Goal: Navigation & Orientation: Find specific page/section

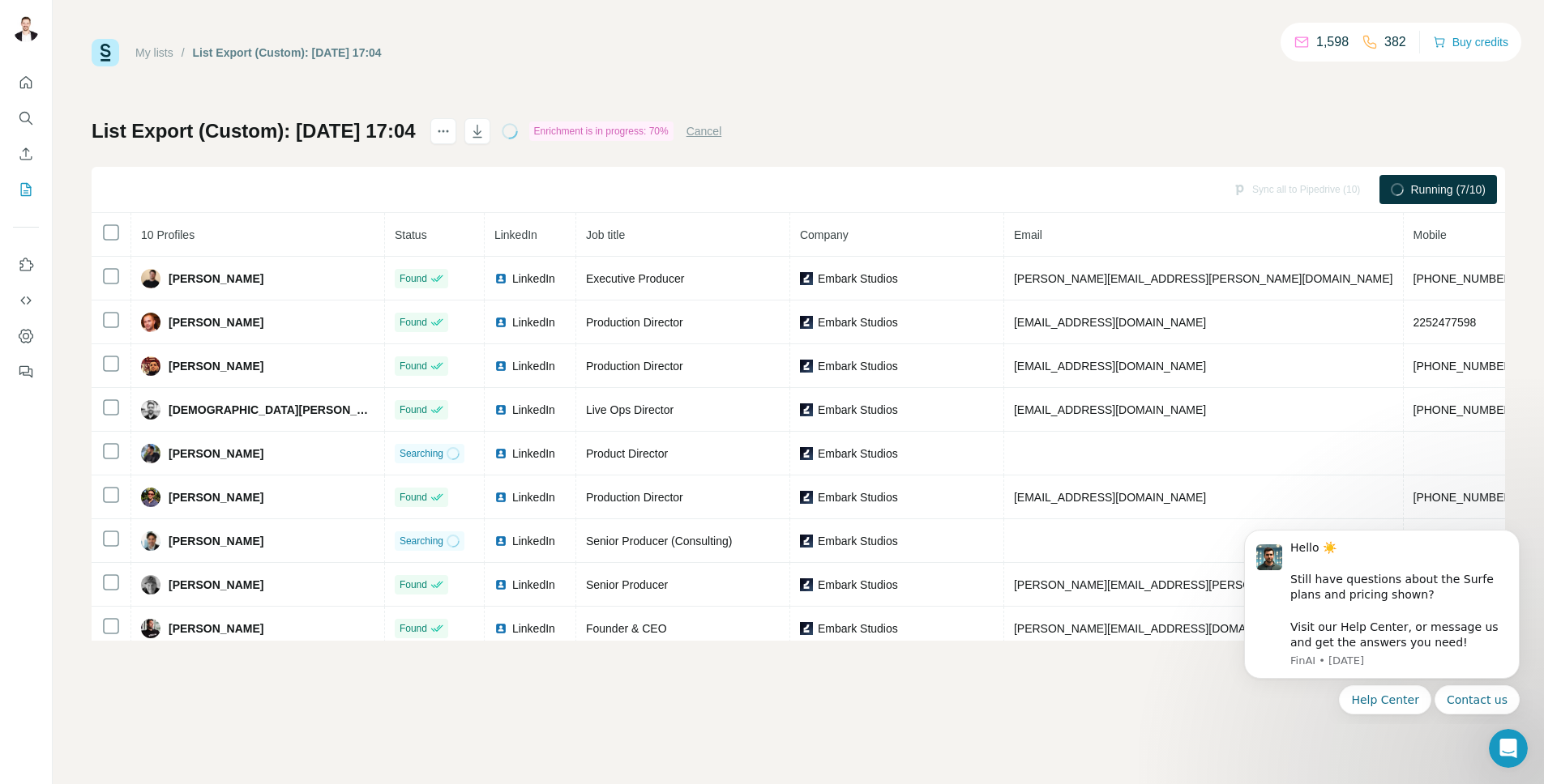
click at [1155, 687] on div "My lists / List Export (Custom): [DATE] 17:04 1,598 382 Buy credits List Export…" at bounding box center [798, 392] width 1491 height 784
click at [1513, 532] on icon "Dismiss notification" at bounding box center [1513, 534] width 6 height 6
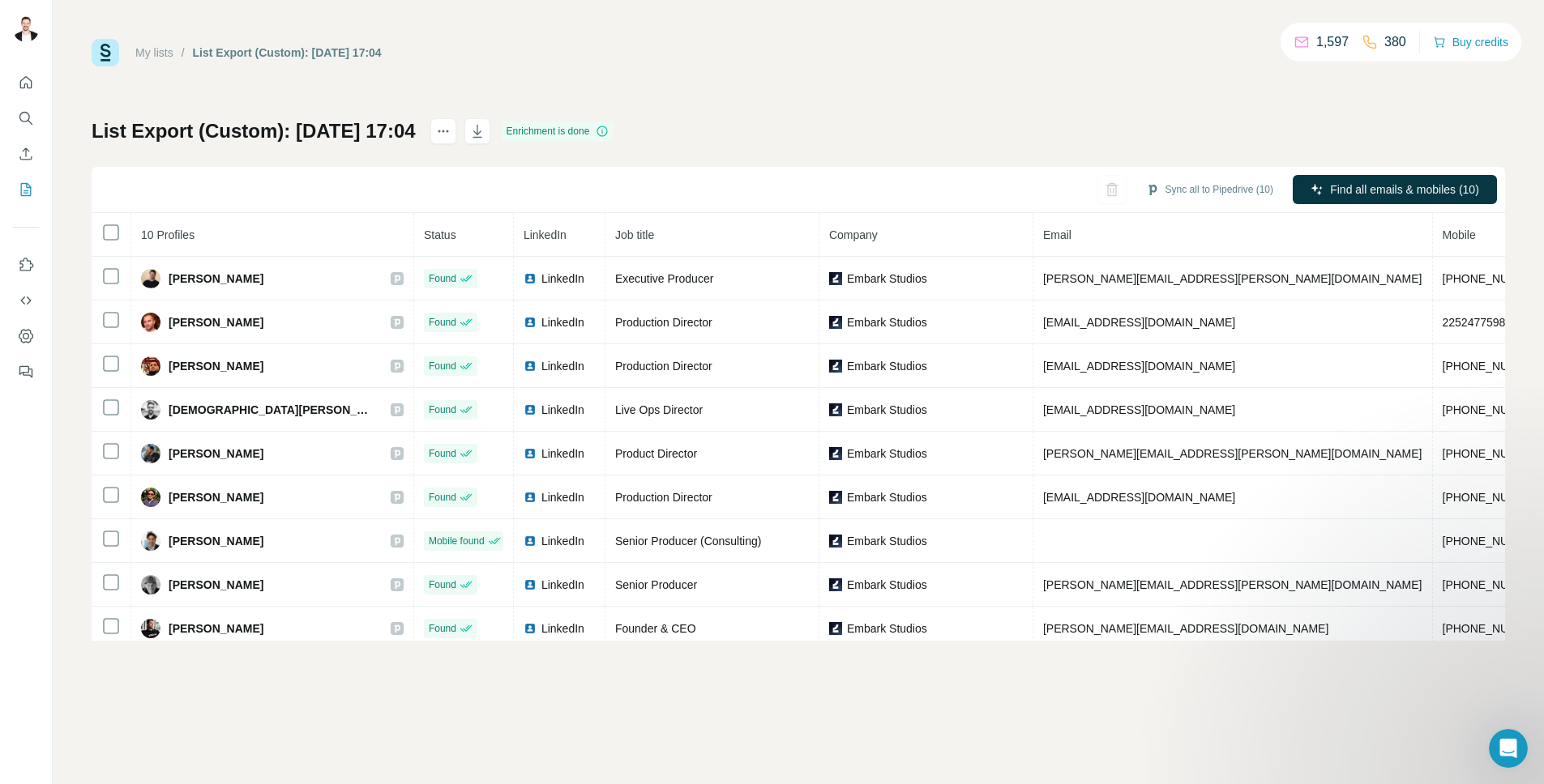
click at [958, 87] on div "My lists / List Export (Custom): 01/10/2025 17:04 1,597 380 Buy credits List Ex…" at bounding box center [798, 339] width 1413 height 602
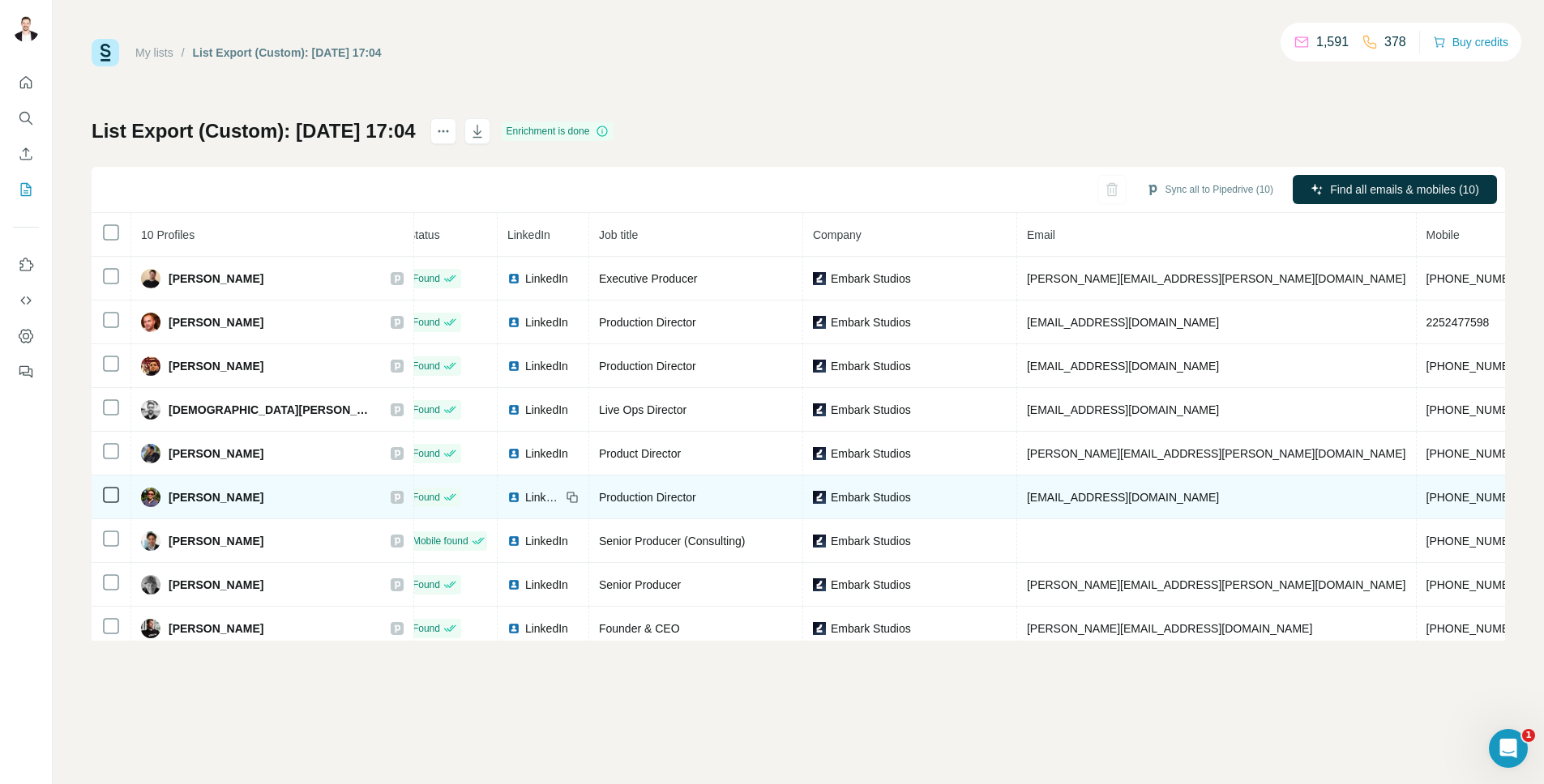
scroll to position [54, 17]
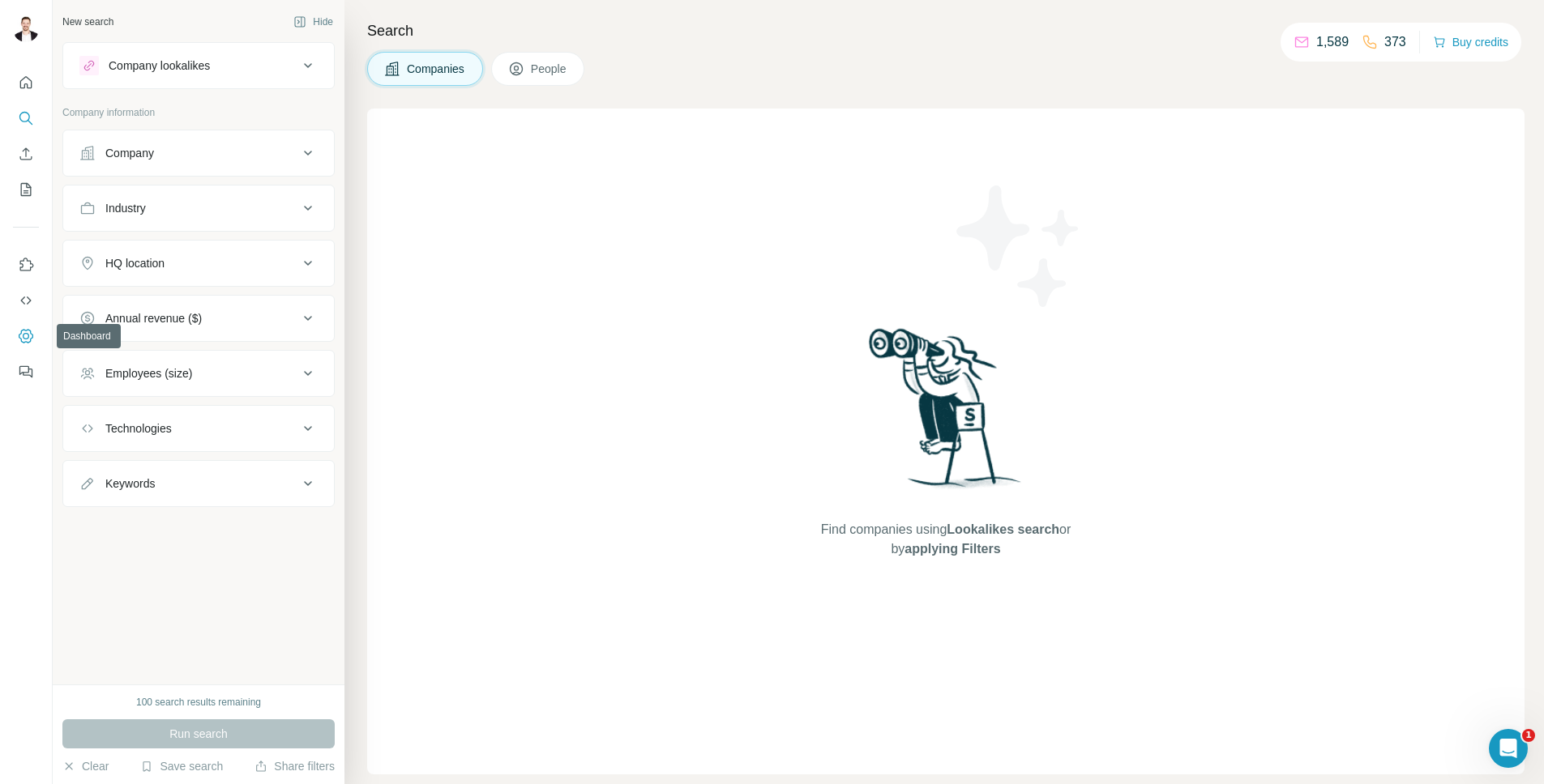
click at [26, 340] on icon "Dashboard" at bounding box center [26, 336] width 17 height 17
